Goal: Find specific page/section: Find specific page/section

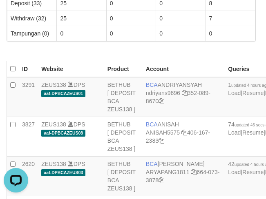
scroll to position [1582, 0]
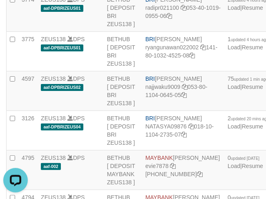
scroll to position [1791, 0]
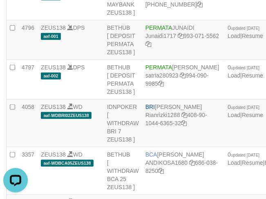
copy td "BRI SITI KURNIA NINGSIH"
